Goal: Task Accomplishment & Management: Manage account settings

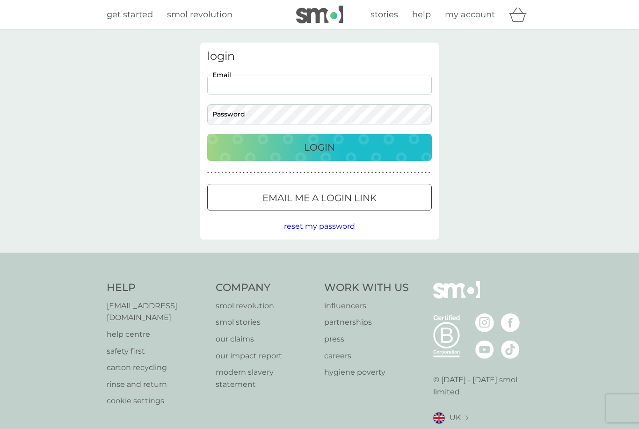
type input "teriwidget@aol.com"
click at [319, 147] on button "Login" at bounding box center [319, 147] width 224 height 27
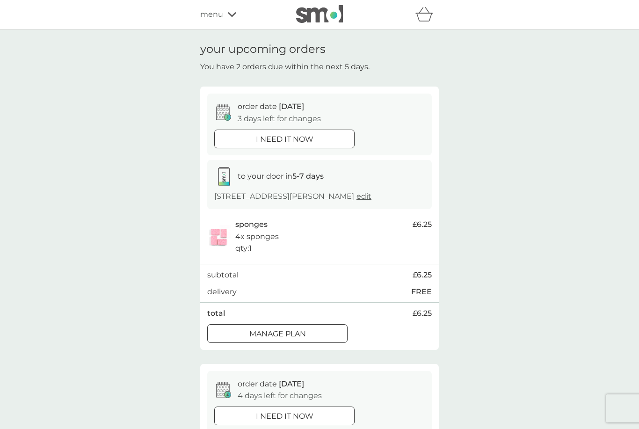
click at [260, 340] on p "Manage plan" at bounding box center [277, 334] width 57 height 12
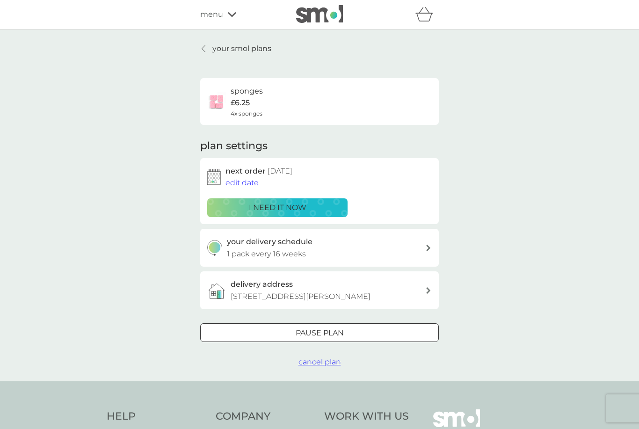
click at [296, 339] on p "Pause plan" at bounding box center [319, 333] width 48 height 12
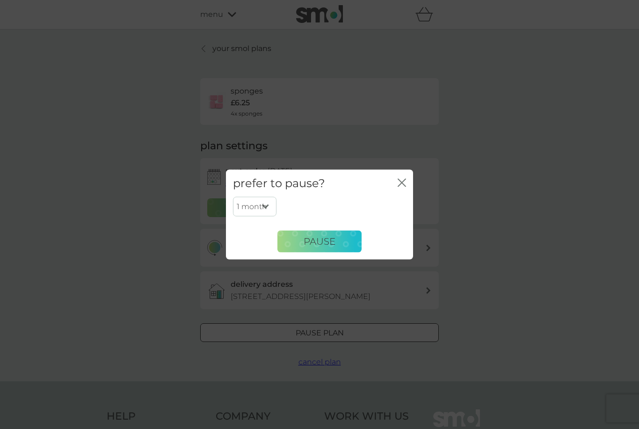
click at [262, 209] on select "1 month 2 months 3 months 4 months 5 months 6 months" at bounding box center [254, 207] width 43 height 20
select select "2"
click at [315, 242] on span "Pause" at bounding box center [319, 241] width 32 height 11
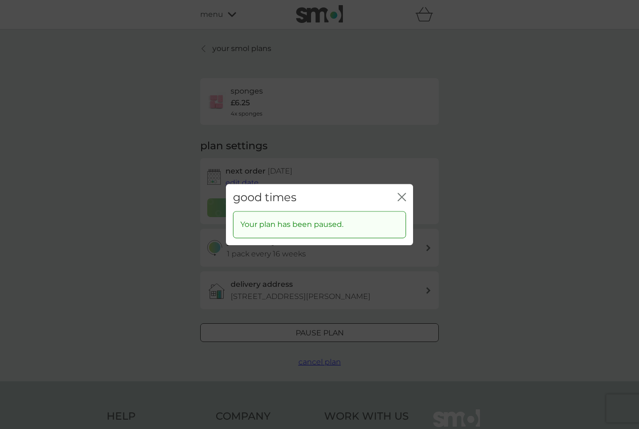
click at [395, 198] on div "good times close" at bounding box center [319, 198] width 187 height 28
click at [401, 195] on icon "close" at bounding box center [401, 197] width 8 height 8
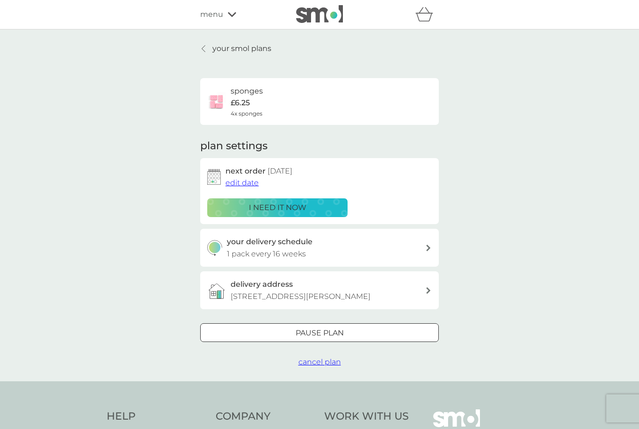
click at [238, 50] on p "your smol plans" at bounding box center [241, 49] width 59 height 12
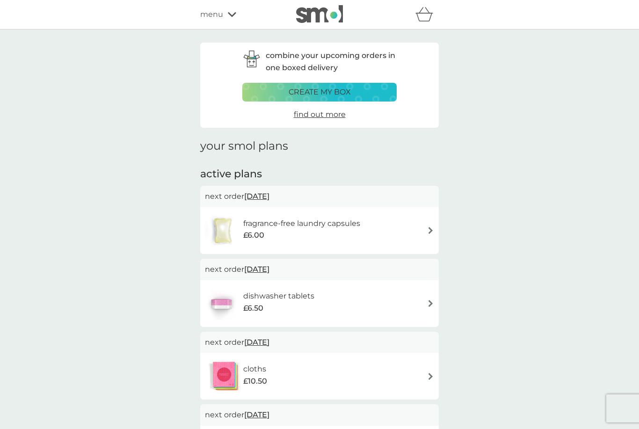
click at [210, 14] on span "menu" at bounding box center [211, 14] width 23 height 12
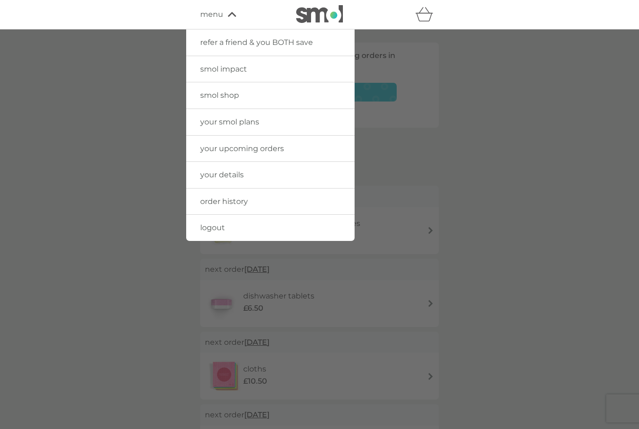
click at [214, 229] on span "logout" at bounding box center [212, 227] width 25 height 9
